Goal: Information Seeking & Learning: Learn about a topic

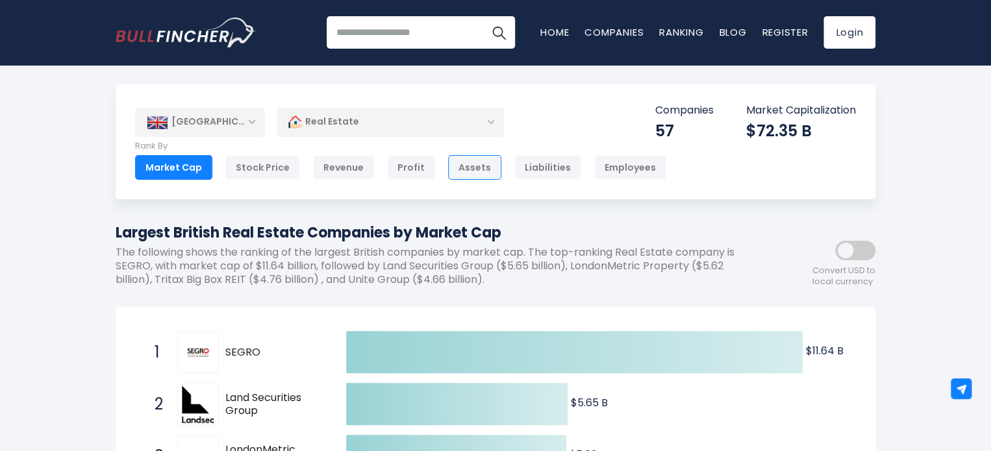
click at [456, 173] on div "Assets" at bounding box center [474, 167] width 53 height 25
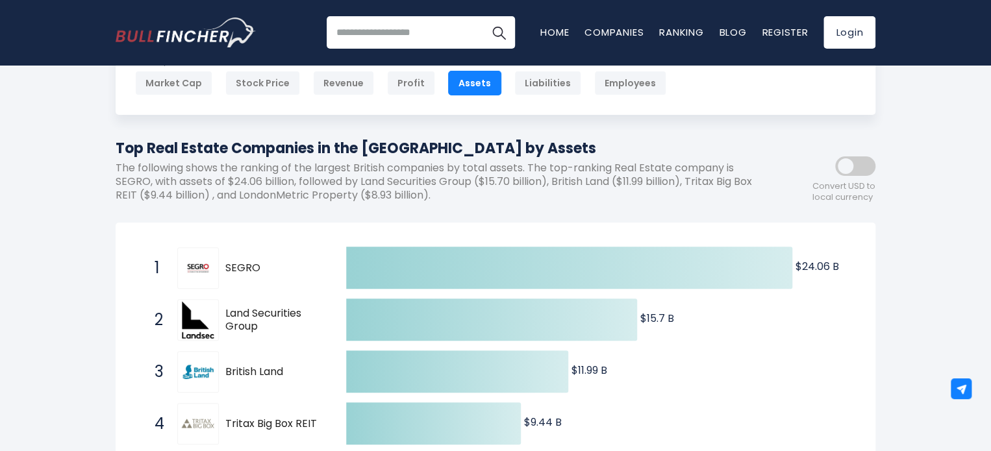
scroll to position [68, 0]
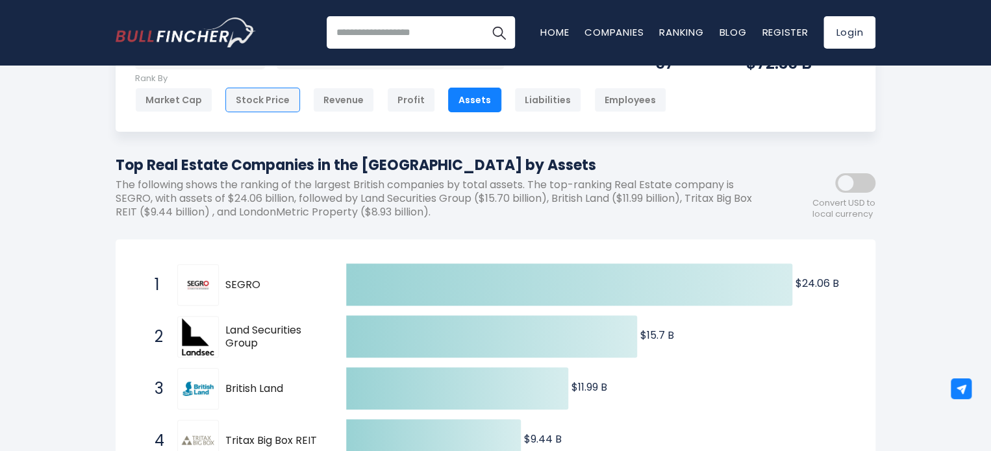
click at [260, 103] on div "Stock Price" at bounding box center [262, 100] width 75 height 25
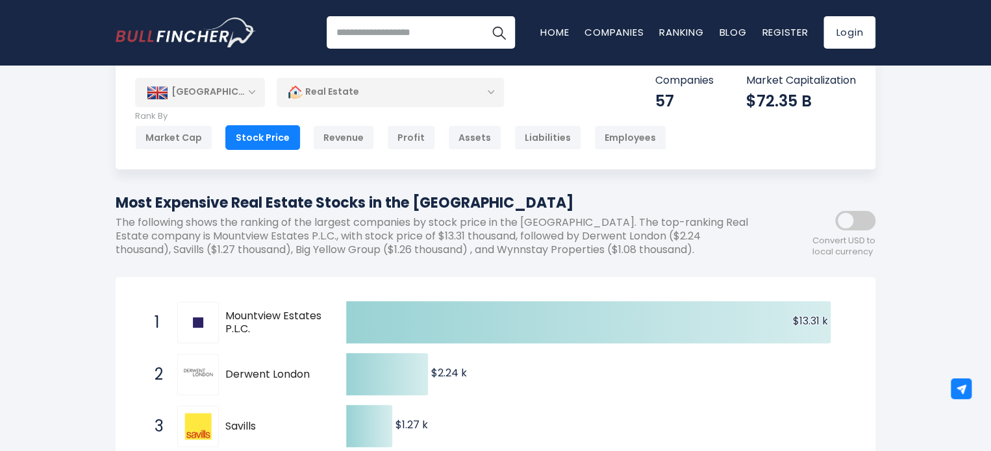
scroll to position [23, 0]
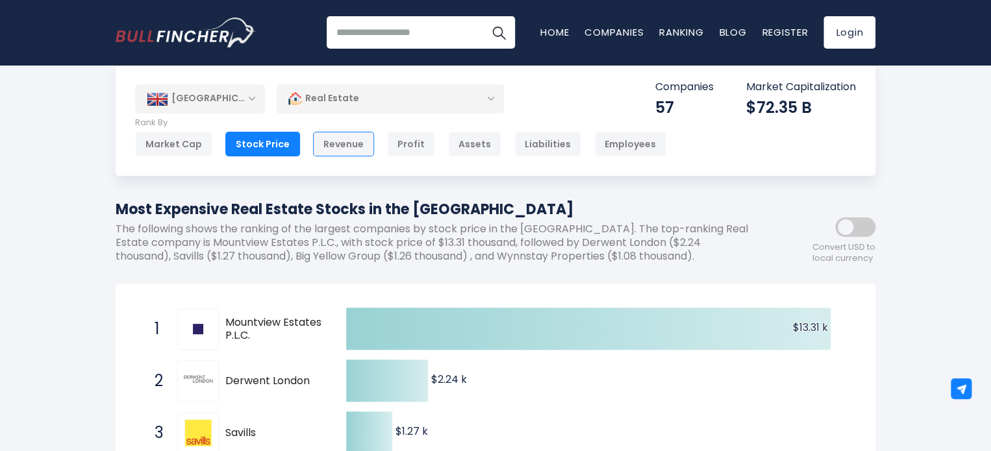
click at [350, 143] on div "Revenue" at bounding box center [343, 144] width 61 height 25
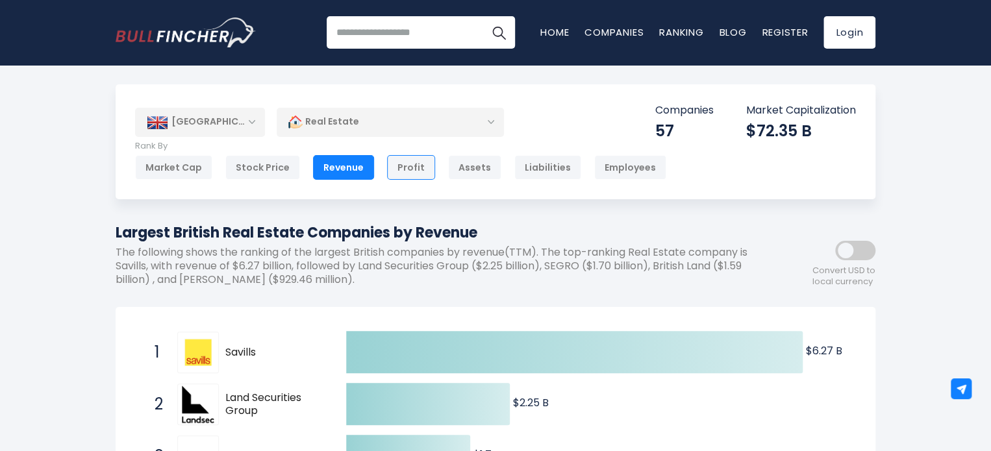
click at [400, 171] on div "Profit" at bounding box center [411, 167] width 48 height 25
